Goal: Check status

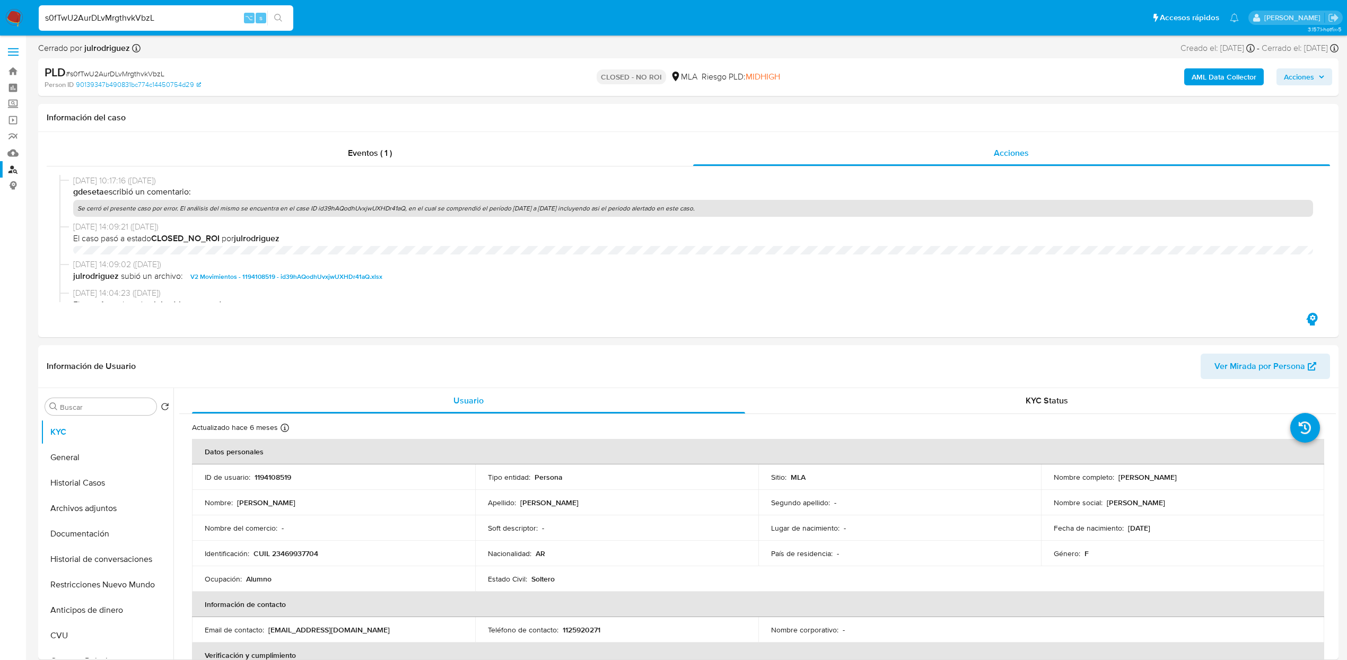
select select "10"
click at [220, 23] on input "s0fTwU2AurDLvMrgthvkVbzL" at bounding box center [166, 18] width 255 height 14
type input "Ndi8QpWc4n9rFkIkomJQjYZm"
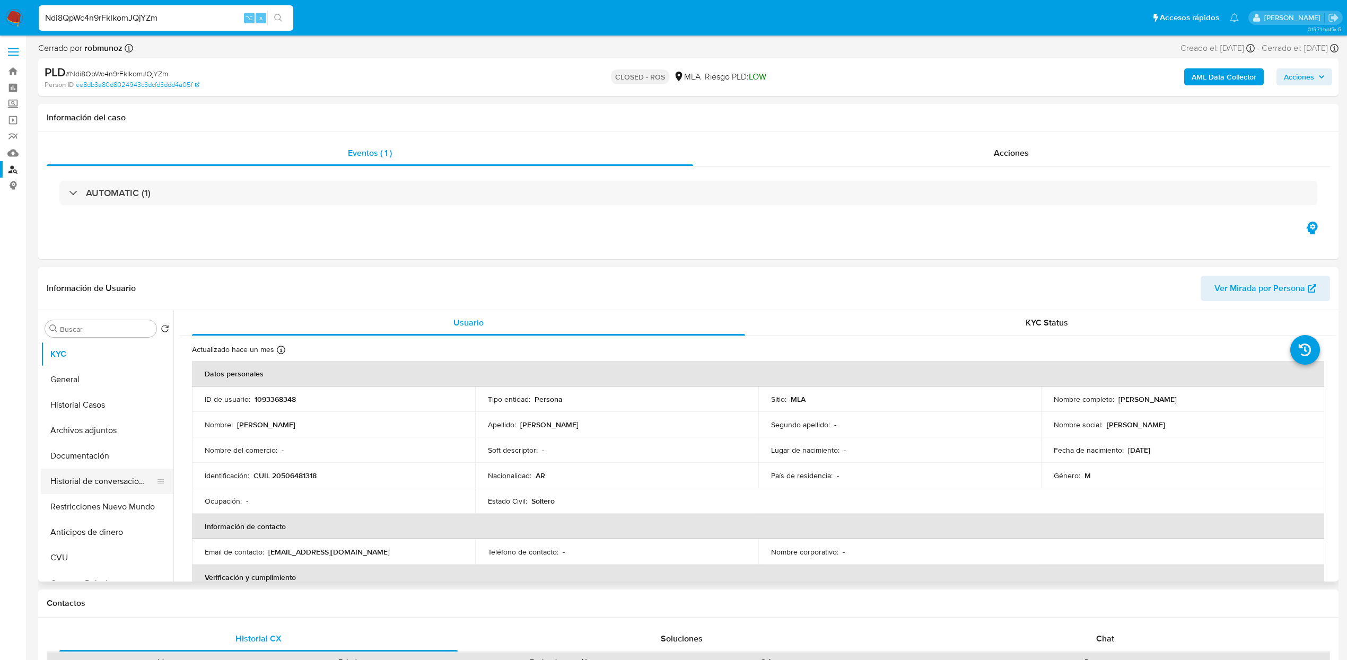
select select "10"
click at [114, 511] on button "Restricciones Nuevo Mundo" at bounding box center [103, 506] width 124 height 25
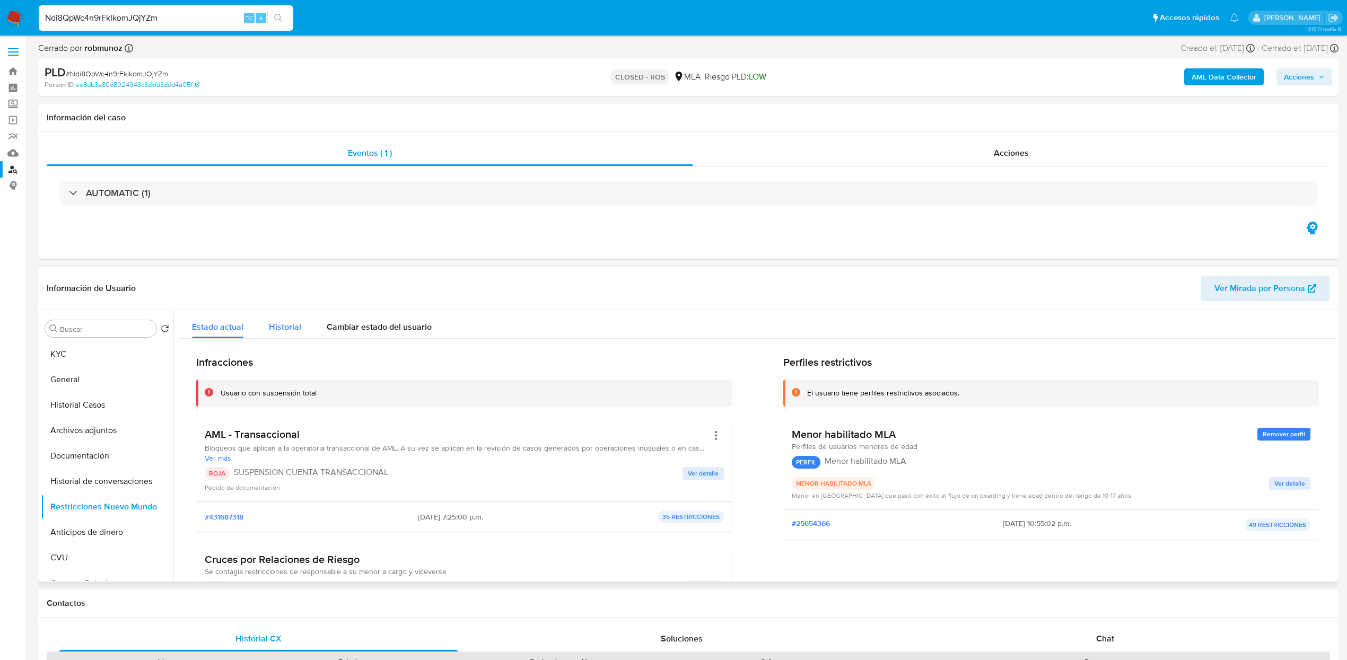
click at [282, 325] on span "Historial" at bounding box center [285, 327] width 32 height 12
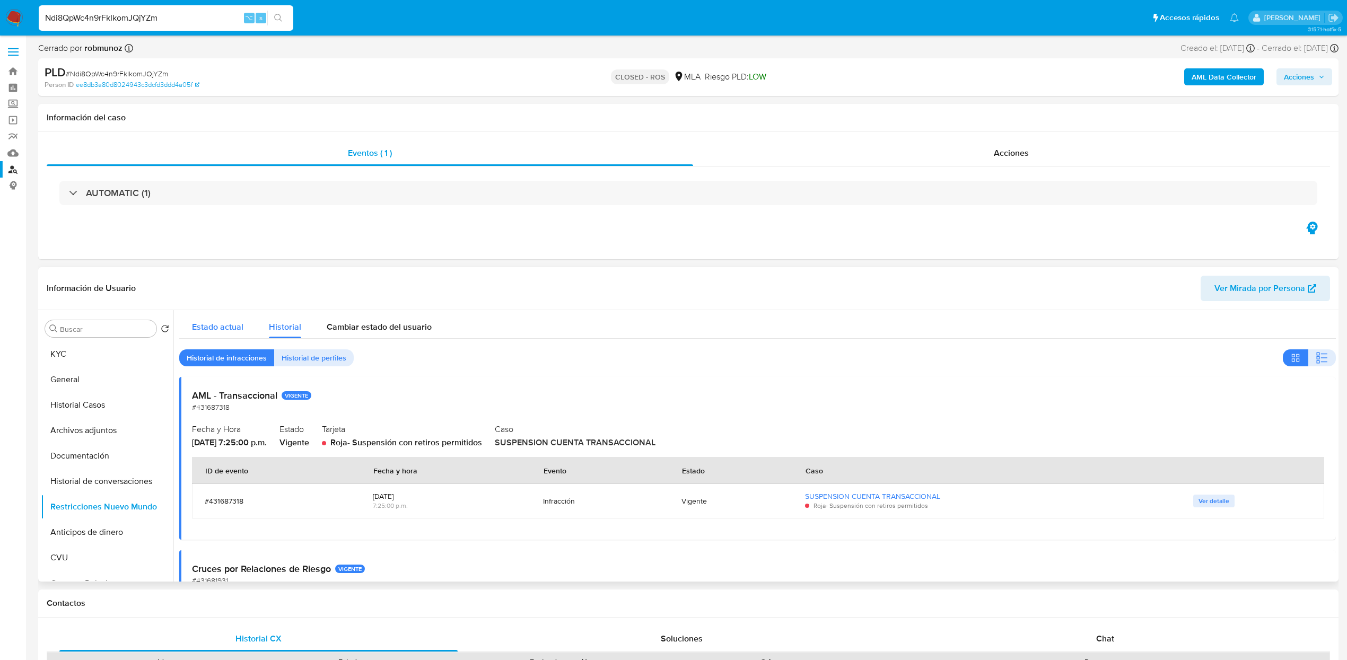
click at [230, 328] on span "Estado actual" at bounding box center [217, 327] width 51 height 12
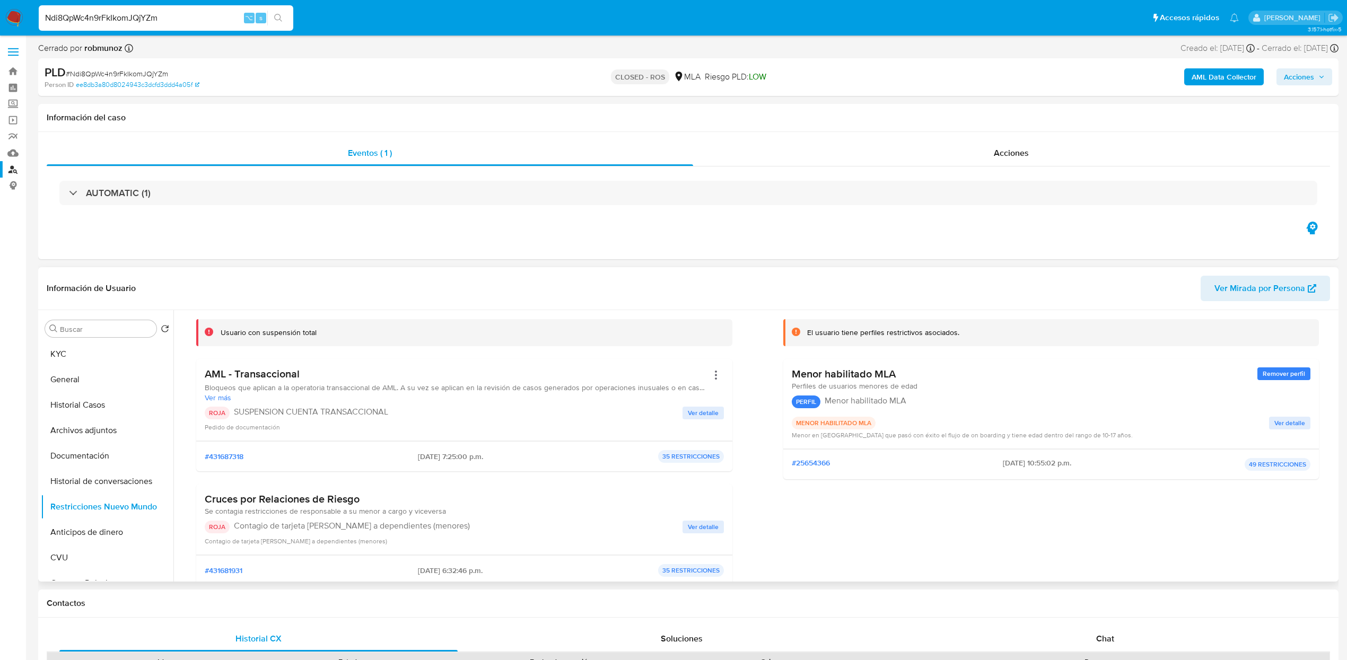
scroll to position [59, 0]
click at [331, 529] on p "Contagio de tarjeta [PERSON_NAME] a dependientes (menores)" at bounding box center [458, 527] width 449 height 11
click at [480, 533] on div "ROJA Contagio de tarjeta [PERSON_NAME] a dependientes (menores)" at bounding box center [444, 528] width 478 height 13
